Goal: Check status: Check status

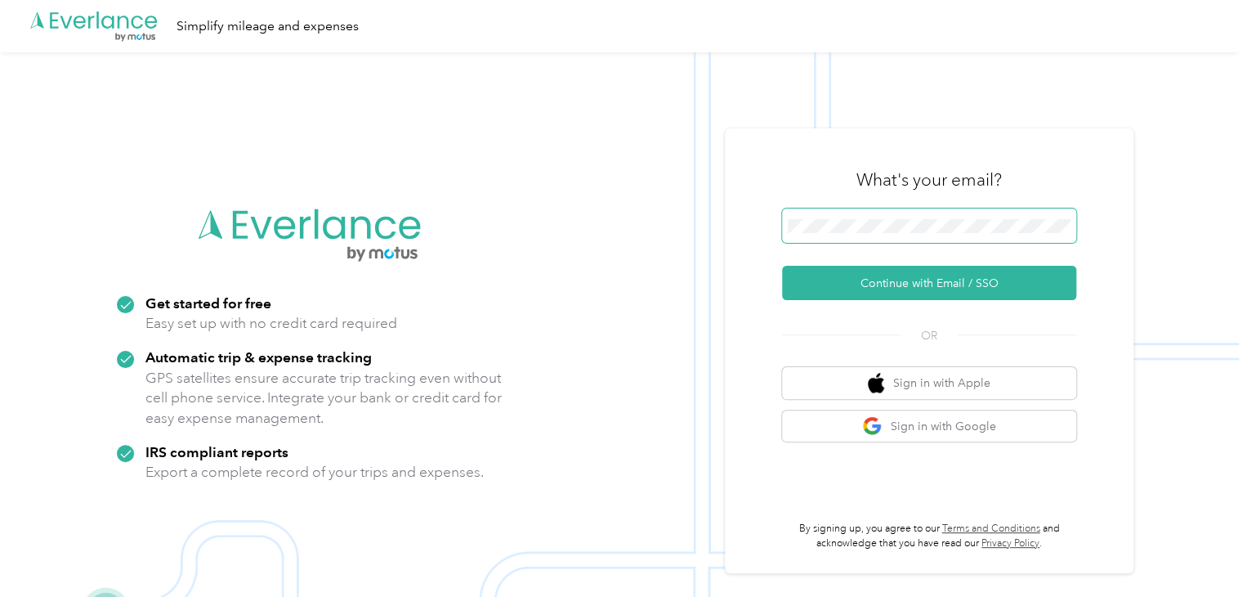
click at [915, 217] on span at bounding box center [929, 225] width 294 height 34
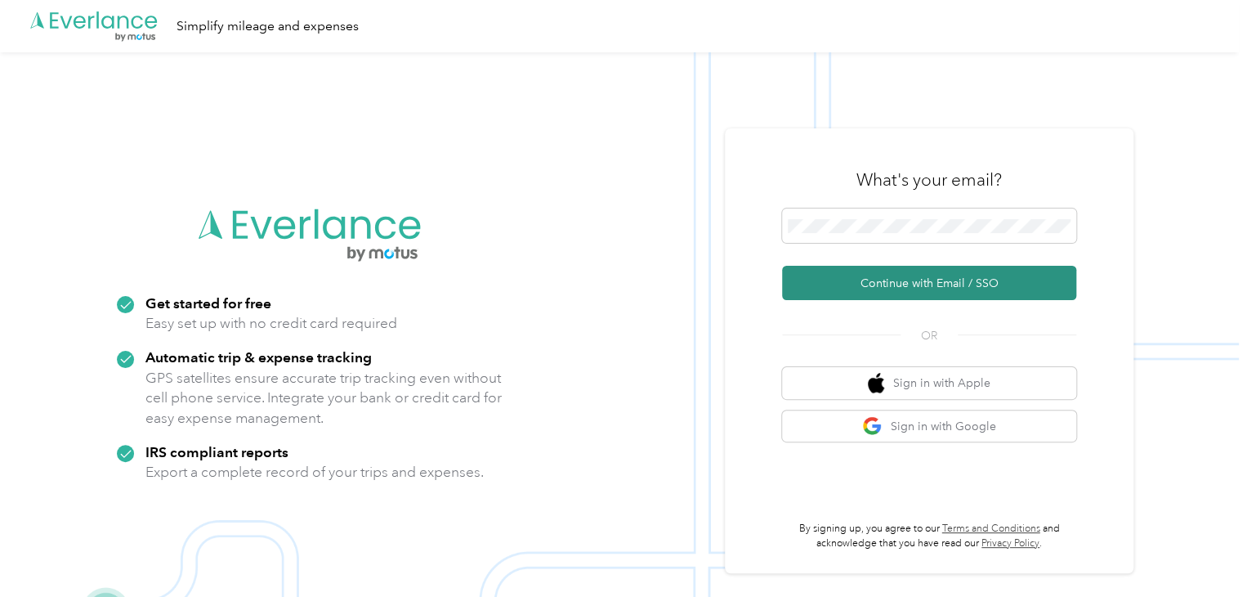
click at [858, 275] on button "Continue with Email / SSO" at bounding box center [929, 283] width 294 height 34
click at [939, 279] on button "Continue with Email / SSO" at bounding box center [929, 283] width 294 height 34
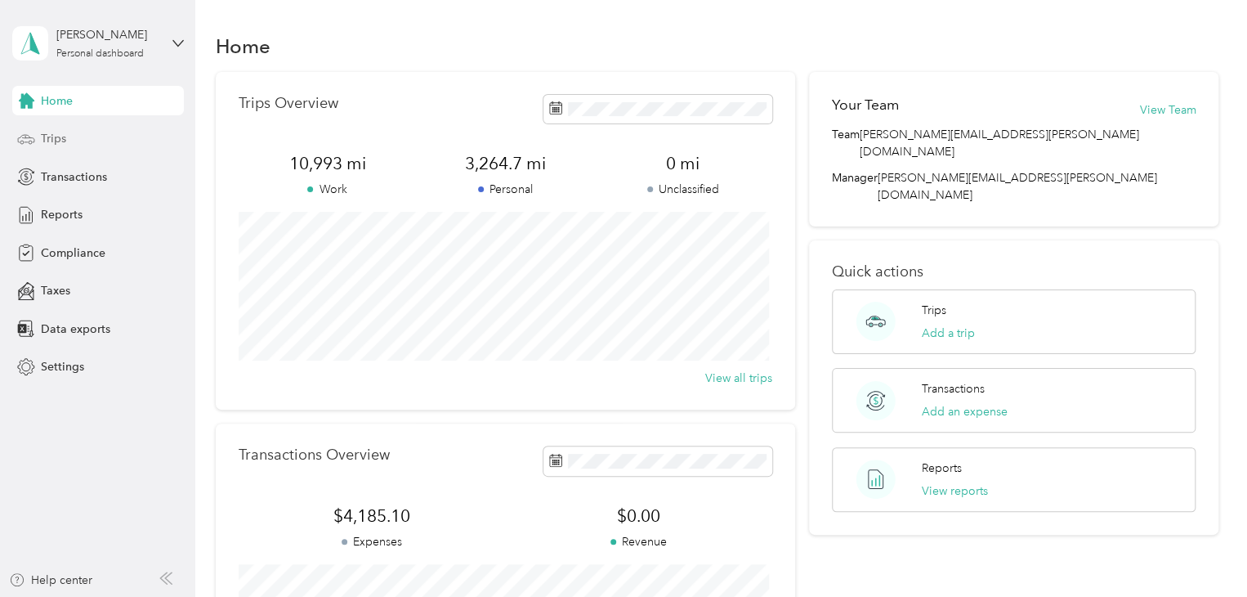
click at [39, 137] on div "Trips" at bounding box center [98, 138] width 172 height 29
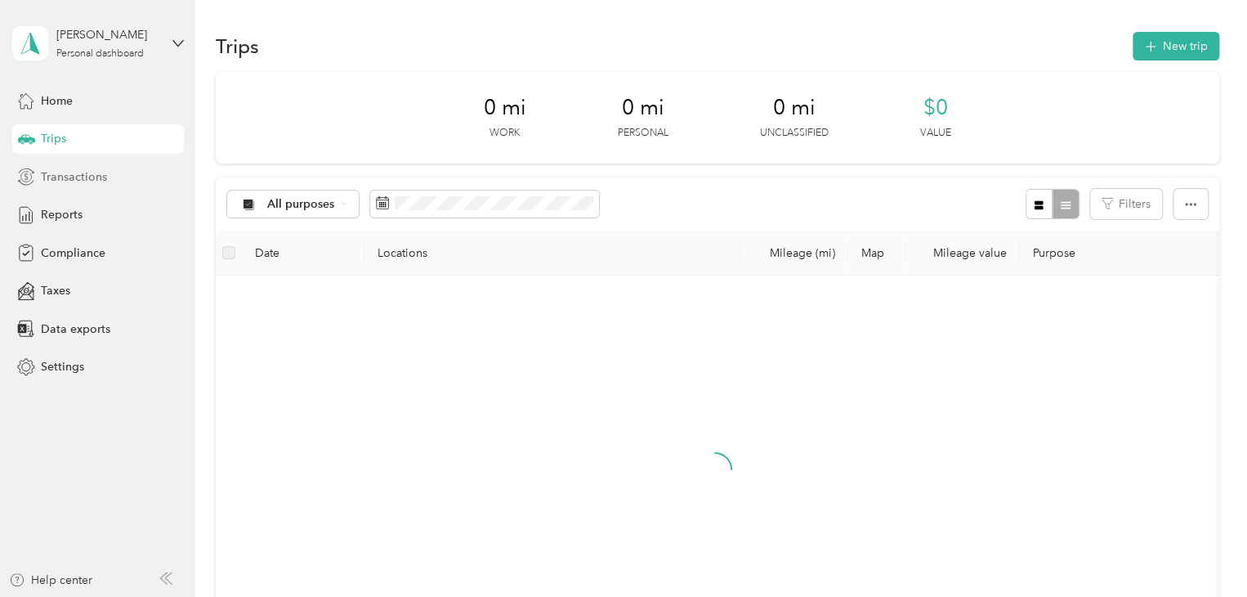
click at [62, 173] on span "Transactions" at bounding box center [74, 176] width 66 height 17
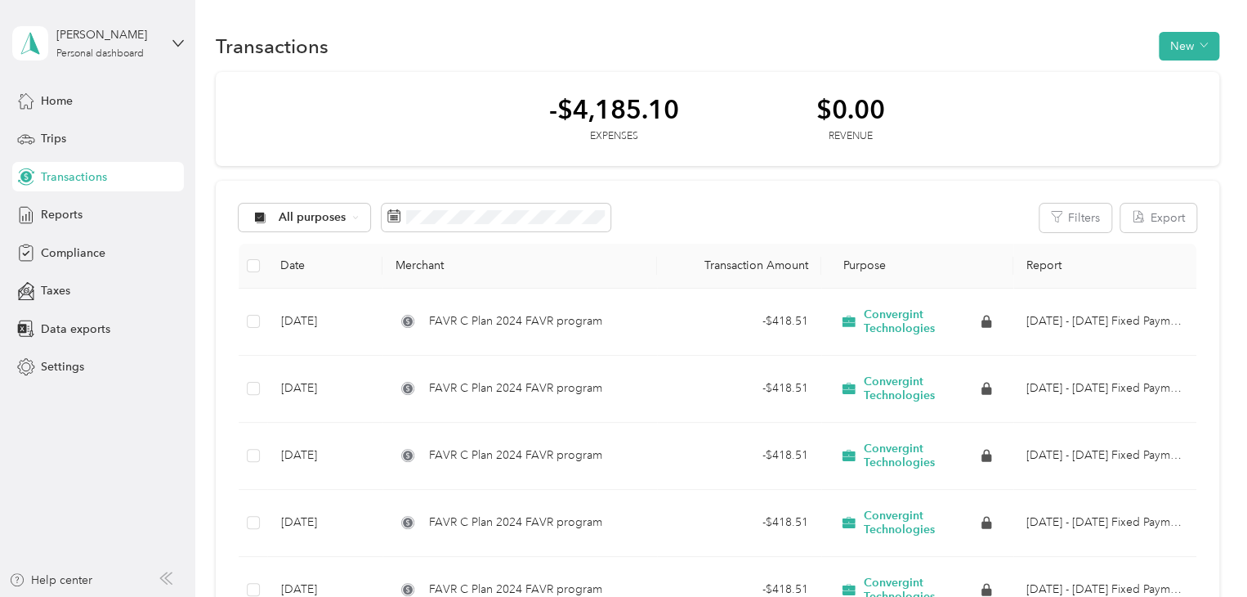
click at [598, 164] on div "-$4,185.10 Expenses $0.00 Revenue" at bounding box center [718, 119] width 1004 height 95
click at [39, 138] on div "Trips" at bounding box center [98, 138] width 172 height 29
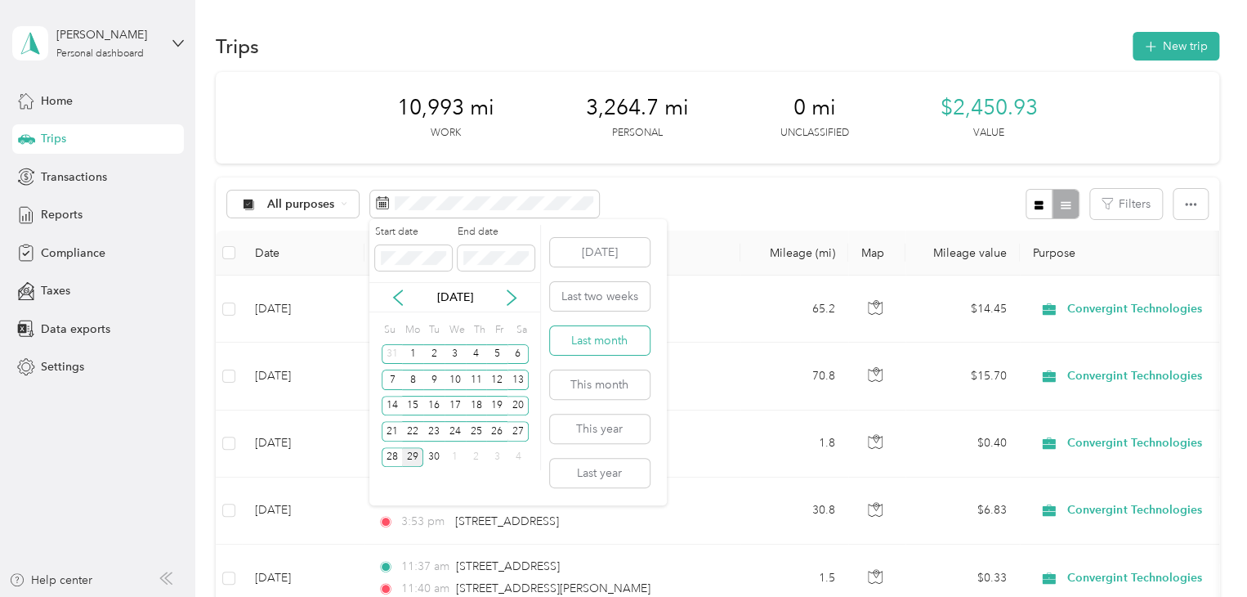
click at [591, 344] on button "Last month" at bounding box center [600, 340] width 100 height 29
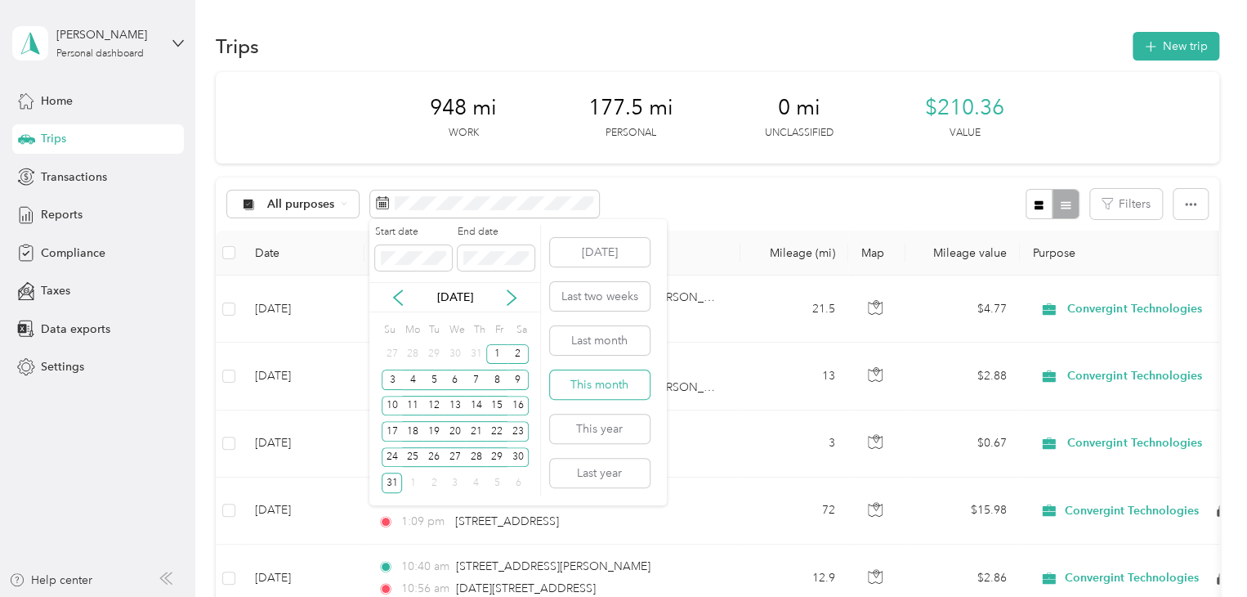
click at [605, 383] on button "This month" at bounding box center [600, 384] width 100 height 29
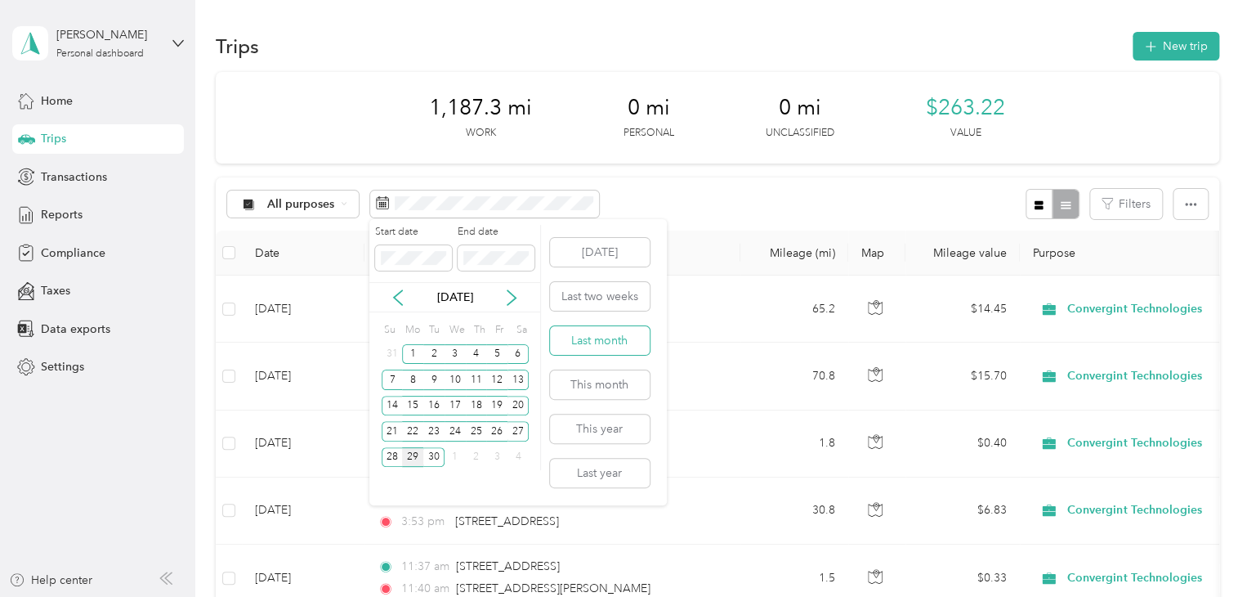
click at [590, 341] on button "Last month" at bounding box center [600, 340] width 100 height 29
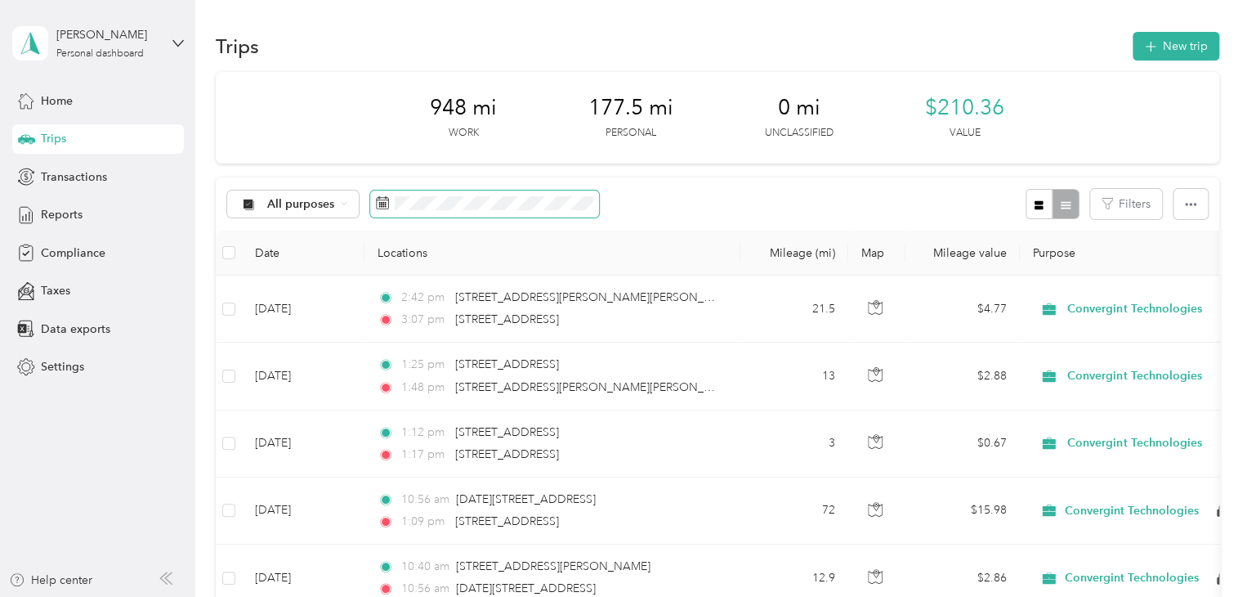
click at [481, 213] on span at bounding box center [484, 204] width 229 height 28
click at [443, 194] on span at bounding box center [484, 204] width 229 height 28
click at [457, 212] on span at bounding box center [484, 204] width 229 height 28
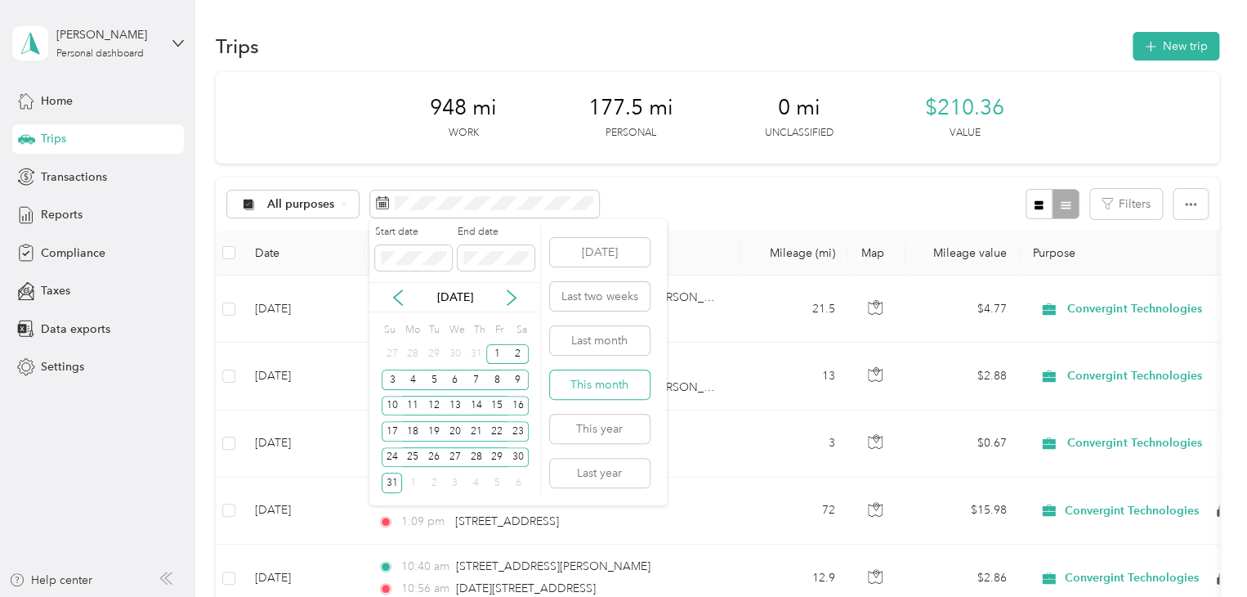
click at [614, 385] on button "This month" at bounding box center [600, 384] width 100 height 29
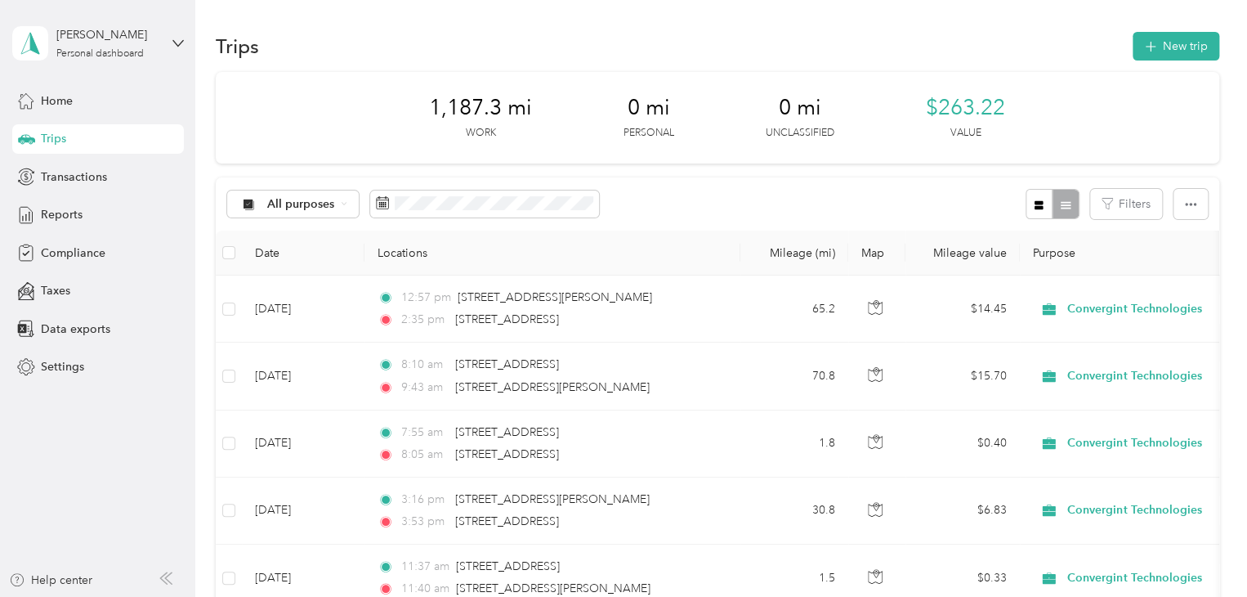
click at [802, 48] on div "Trips New trip" at bounding box center [718, 46] width 1004 height 34
